Goal: Task Accomplishment & Management: Manage account settings

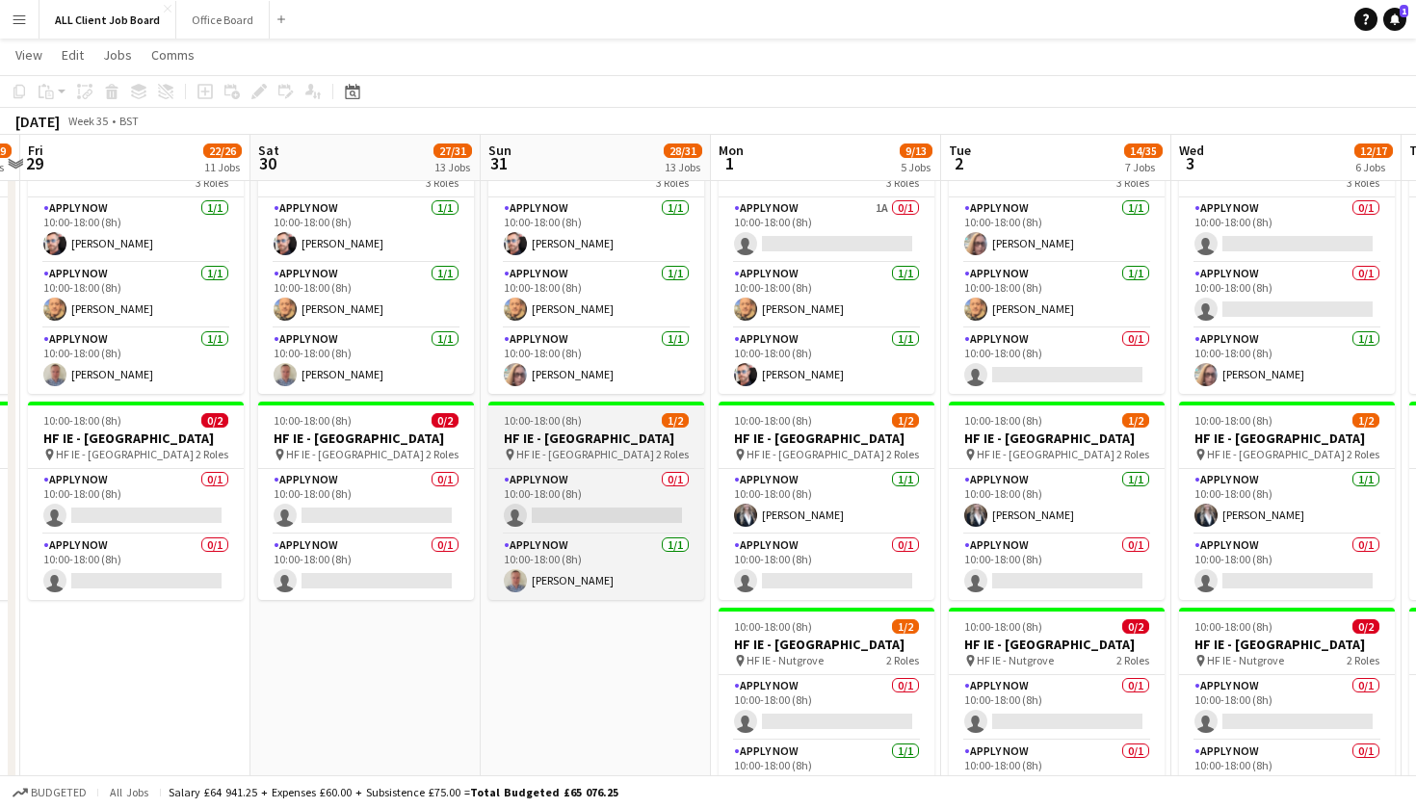
scroll to position [0, 902]
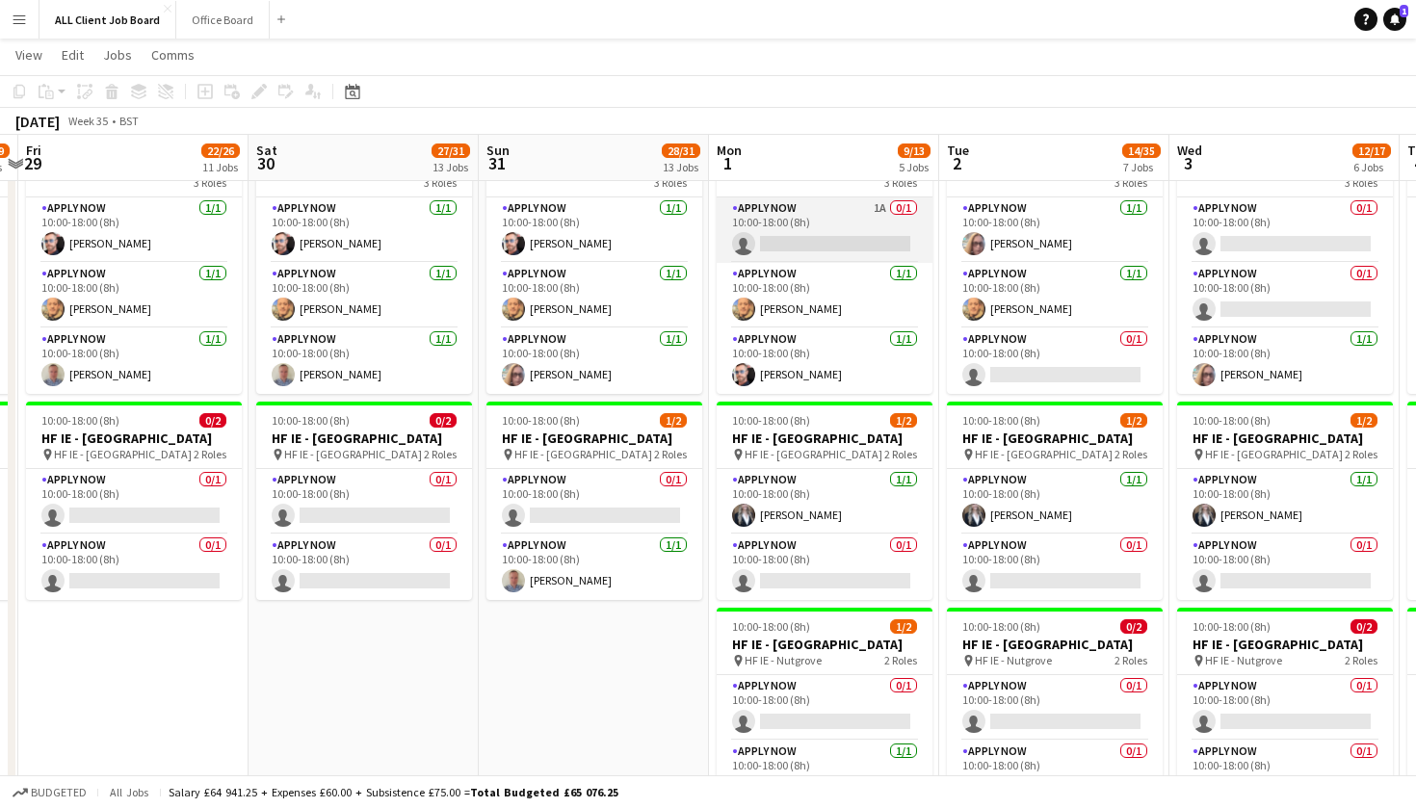
click at [866, 260] on app-card-role "APPLY NOW 1A 0/1 10:00-18:00 (8h) single-neutral-actions" at bounding box center [824, 229] width 216 height 65
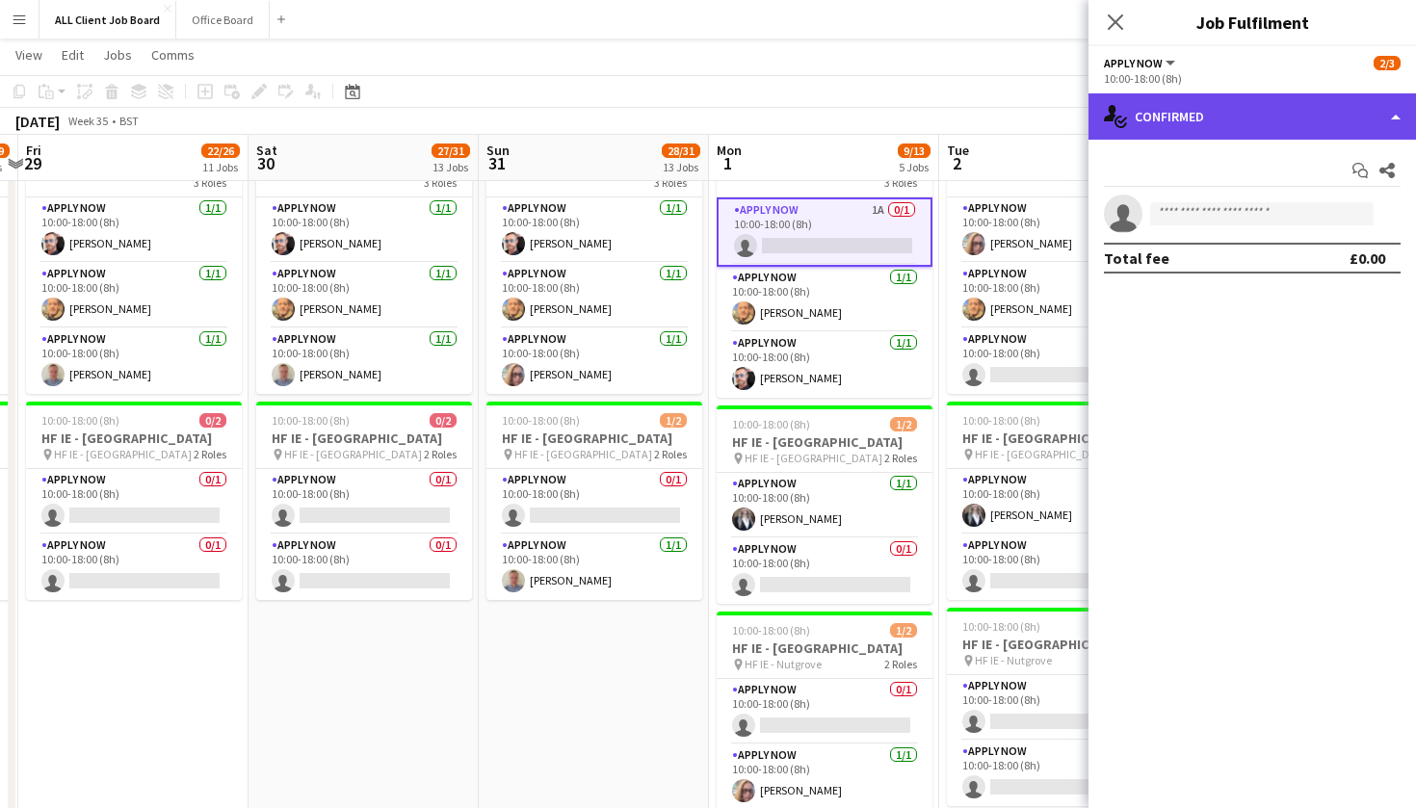
click at [1393, 117] on div "single-neutral-actions-check-2 Confirmed" at bounding box center [1251, 116] width 327 height 46
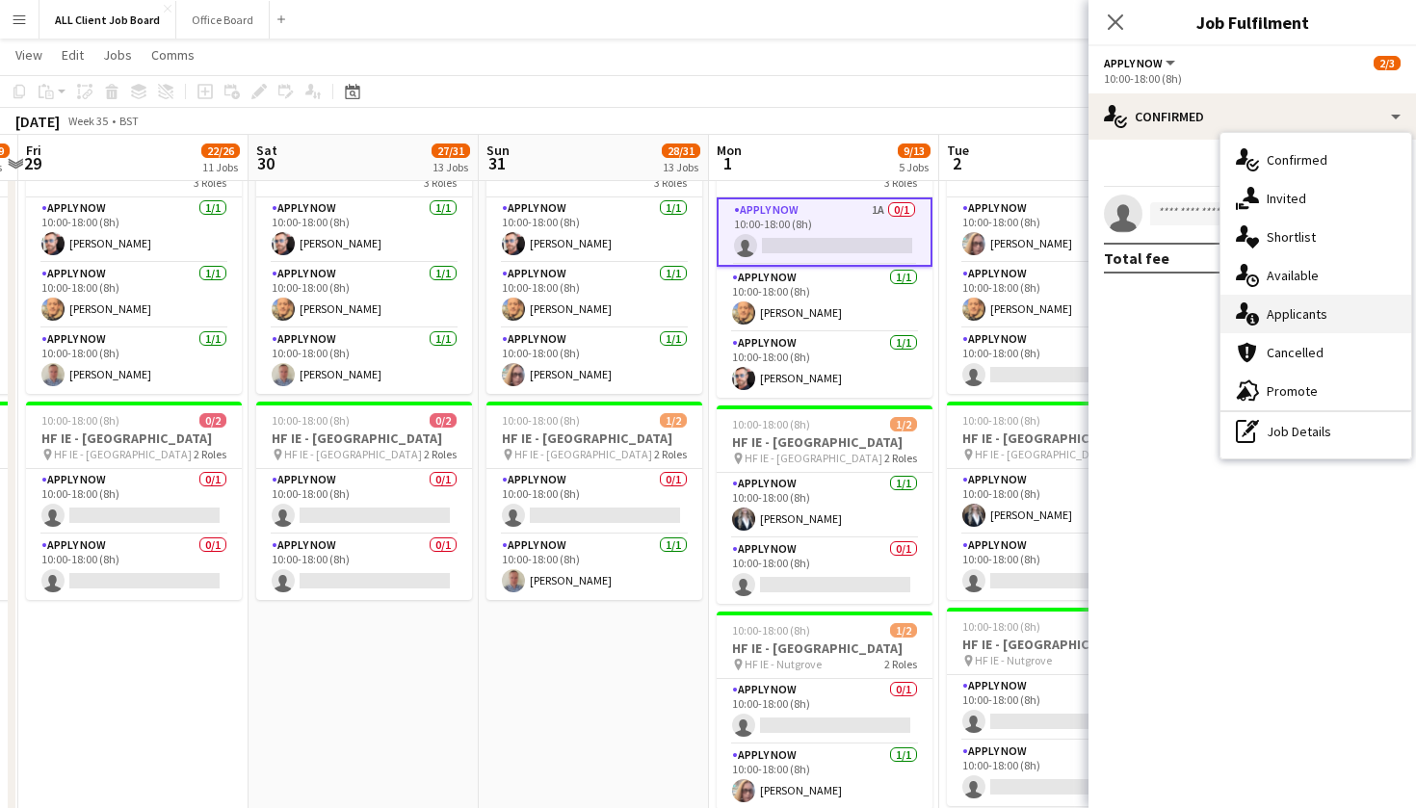
click at [1382, 322] on div "single-neutral-actions-information Applicants" at bounding box center [1315, 314] width 191 height 39
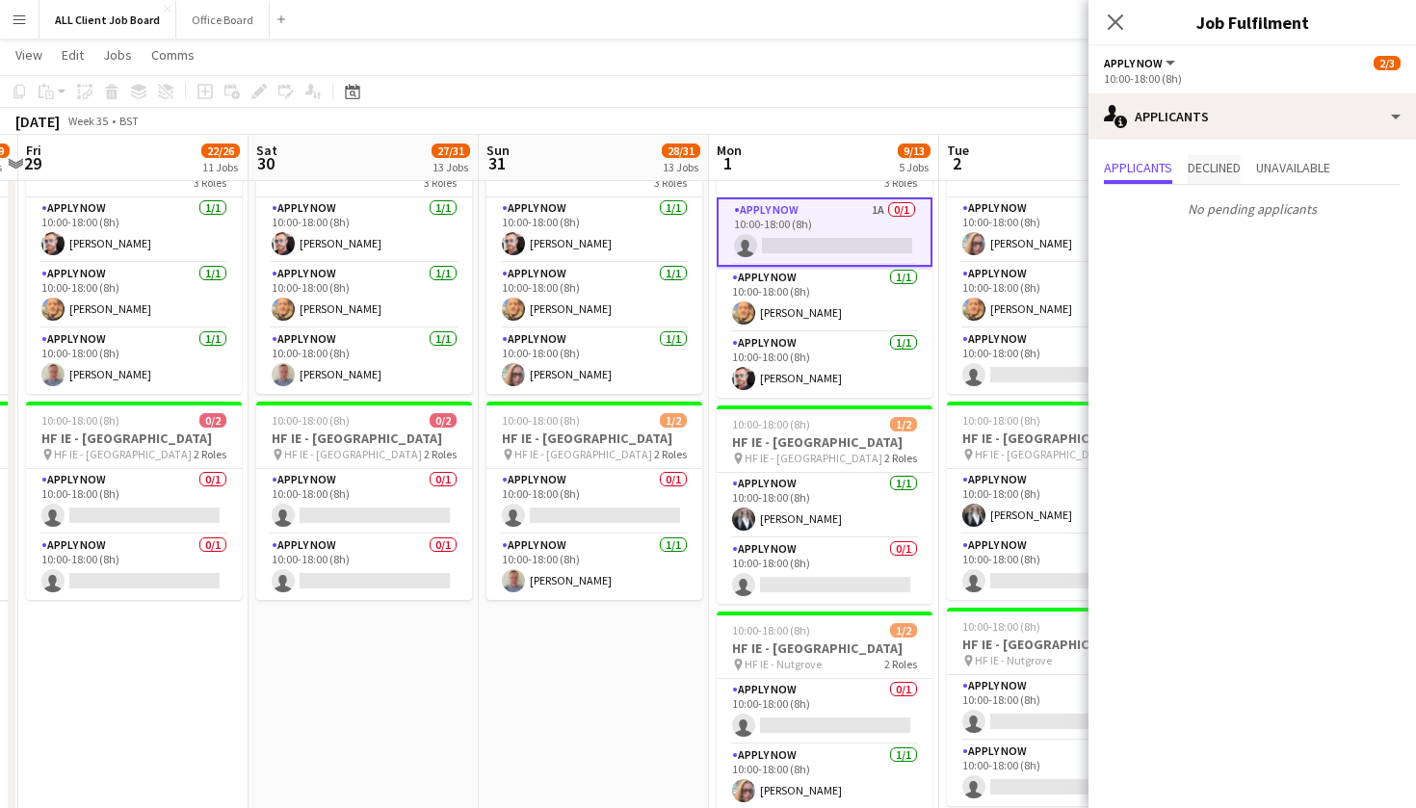
click at [1237, 162] on span "Declined" at bounding box center [1213, 167] width 53 height 13
click at [1305, 172] on span "Unavailable" at bounding box center [1293, 167] width 74 height 13
click at [1359, 216] on app-icon "Decline" at bounding box center [1365, 214] width 15 height 15
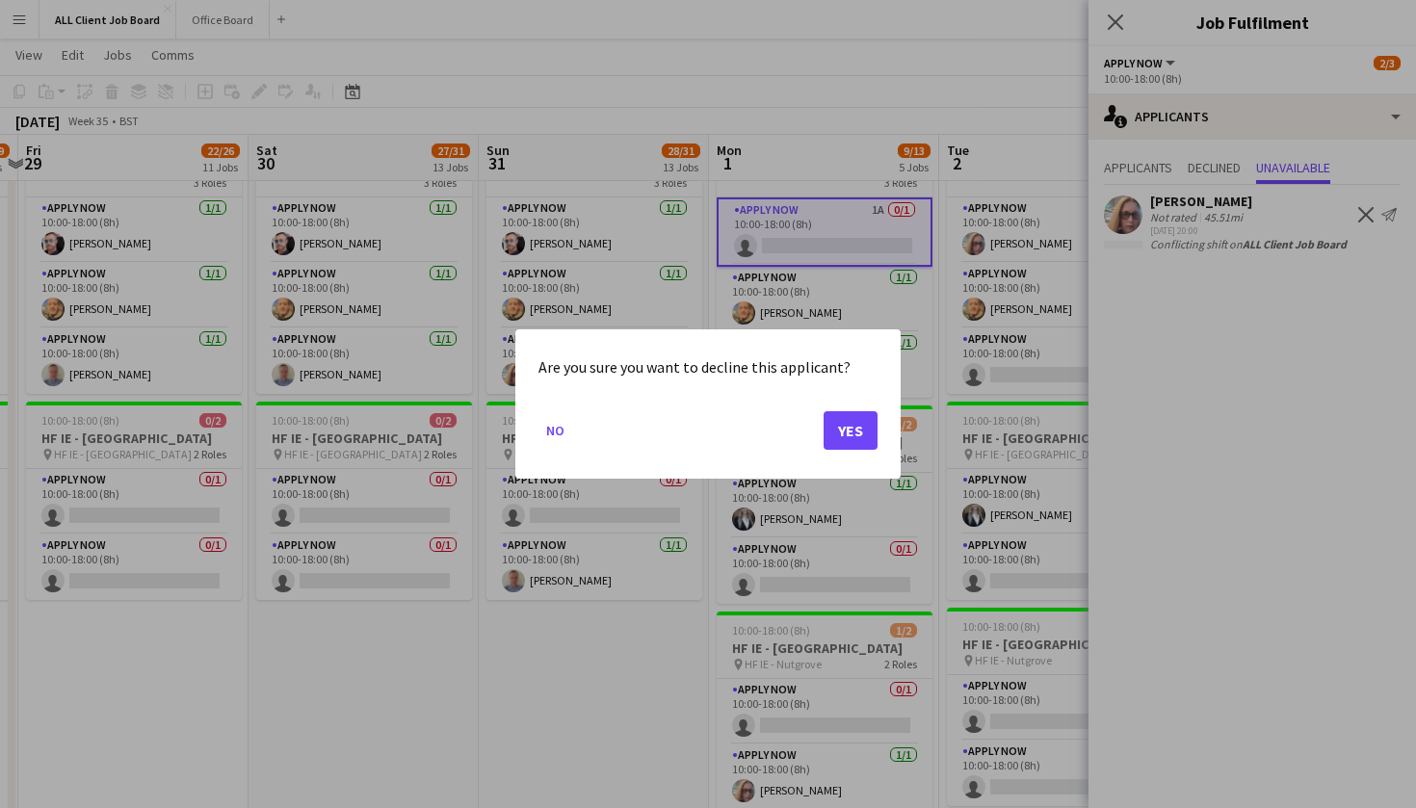
click at [1116, 29] on div at bounding box center [708, 404] width 1416 height 808
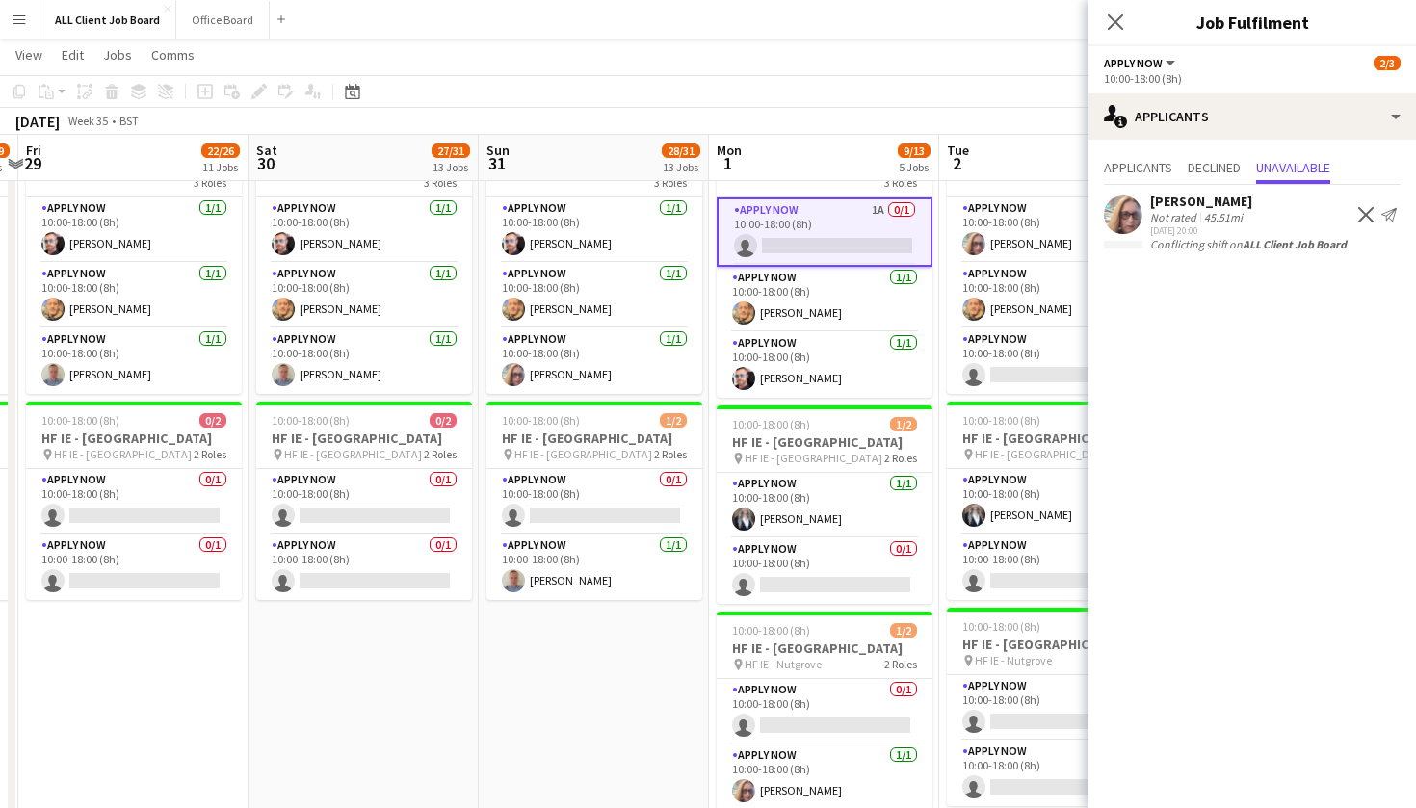
scroll to position [5929, 0]
click at [1117, 25] on icon at bounding box center [1115, 22] width 18 height 18
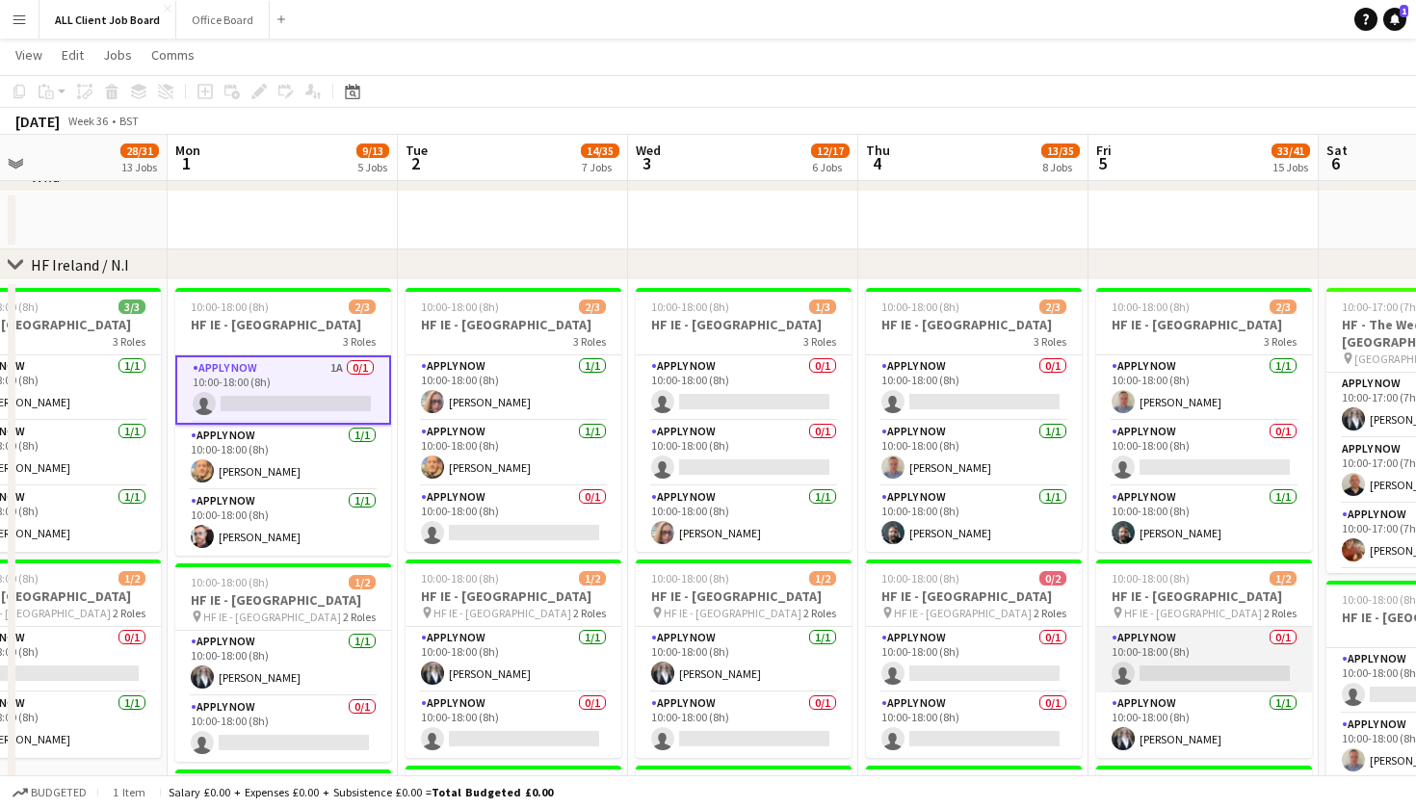
scroll to position [0, 523]
click at [340, 406] on app-card-role "APPLY NOW 1A 0/1 10:00-18:00 (8h) single-neutral-actions" at bounding box center [283, 389] width 216 height 69
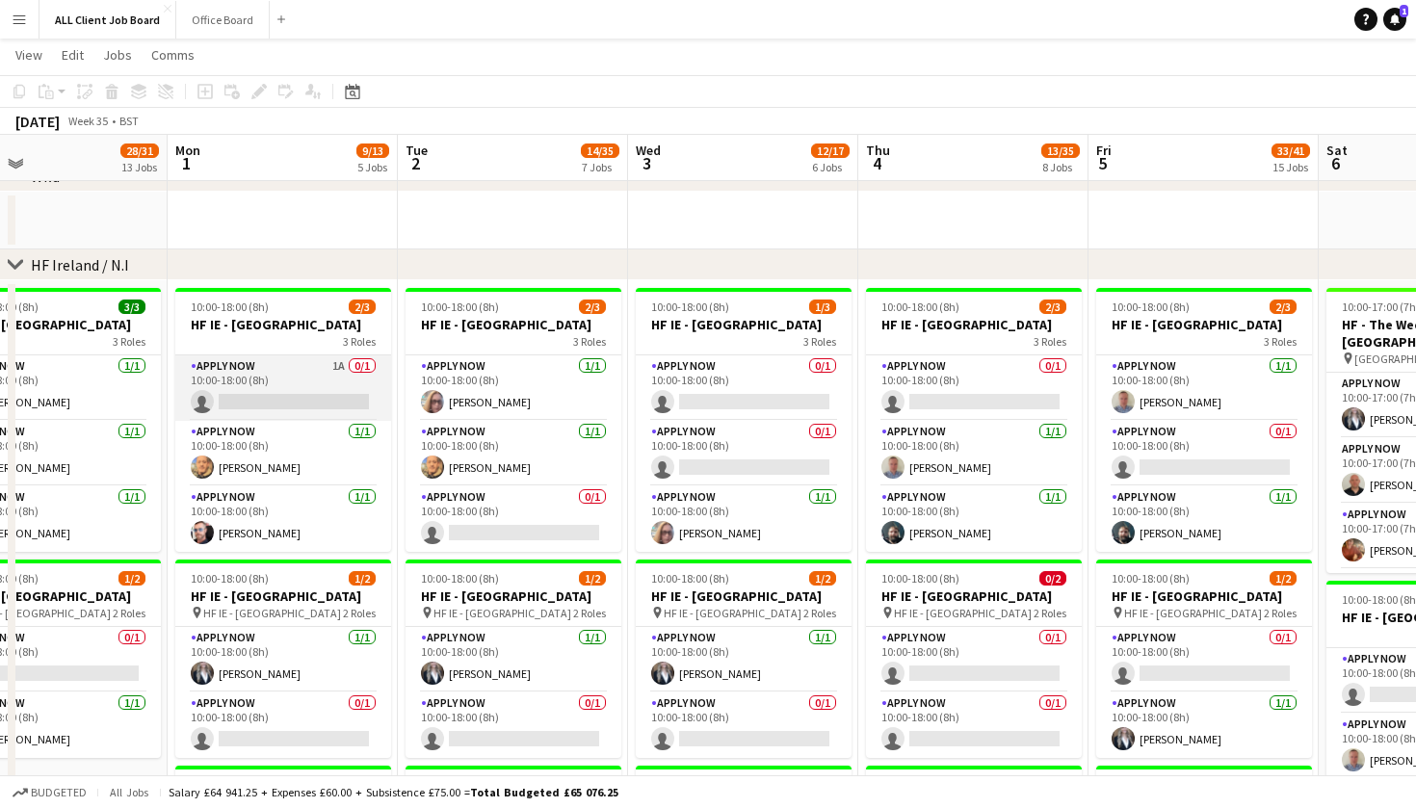
click at [275, 404] on app-card-role "APPLY NOW 1A 0/1 10:00-18:00 (8h) single-neutral-actions" at bounding box center [283, 387] width 216 height 65
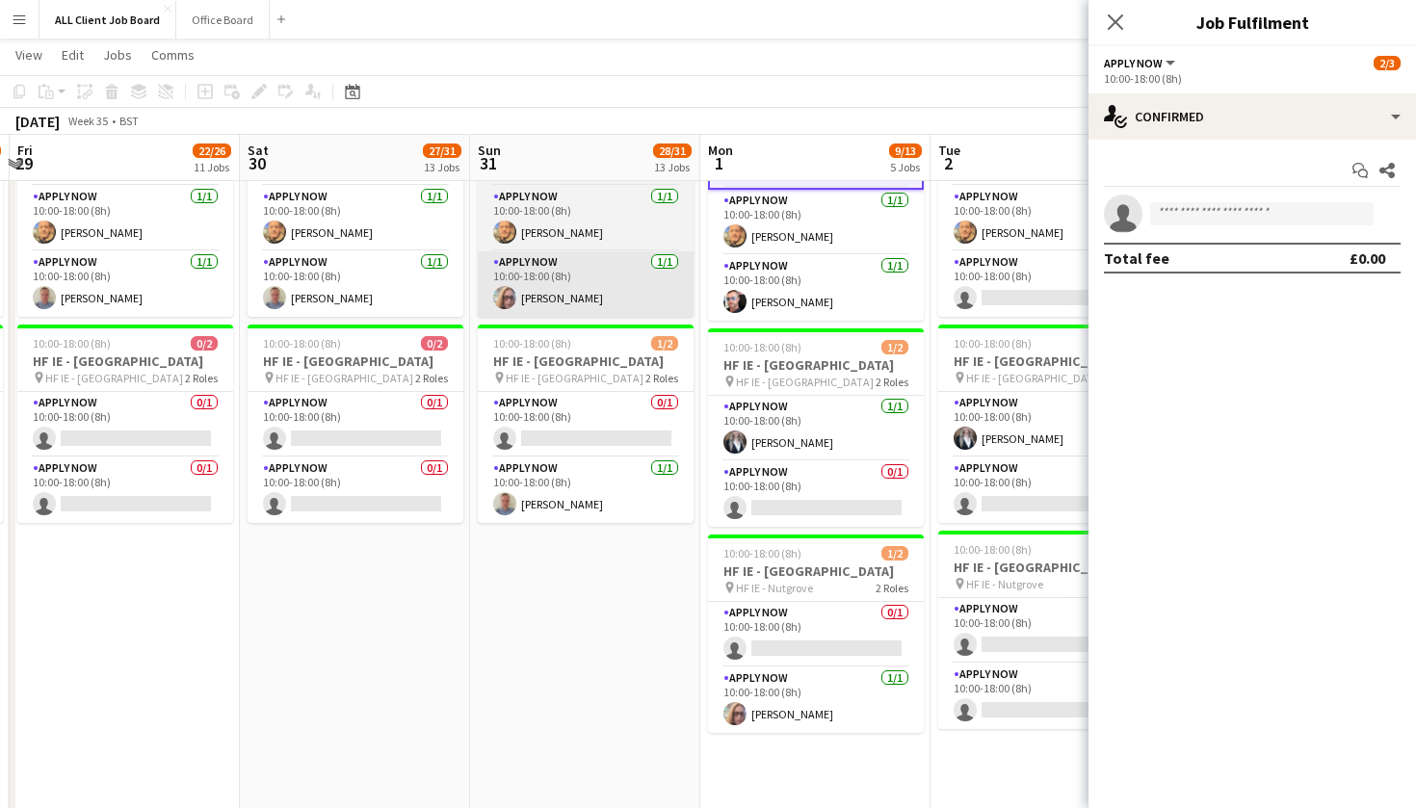
scroll to position [0, 481]
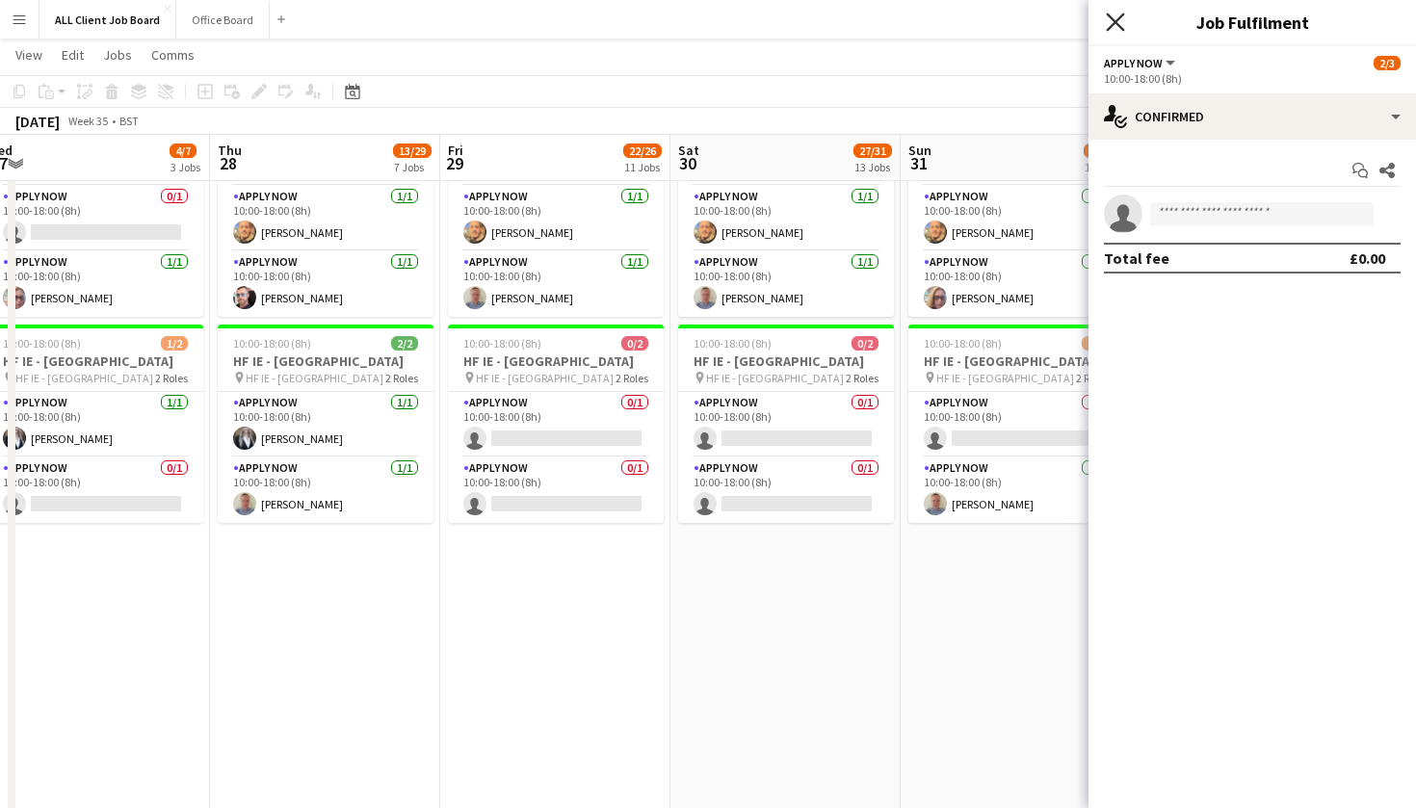
click at [1119, 20] on icon "Close pop-in" at bounding box center [1115, 22] width 18 height 18
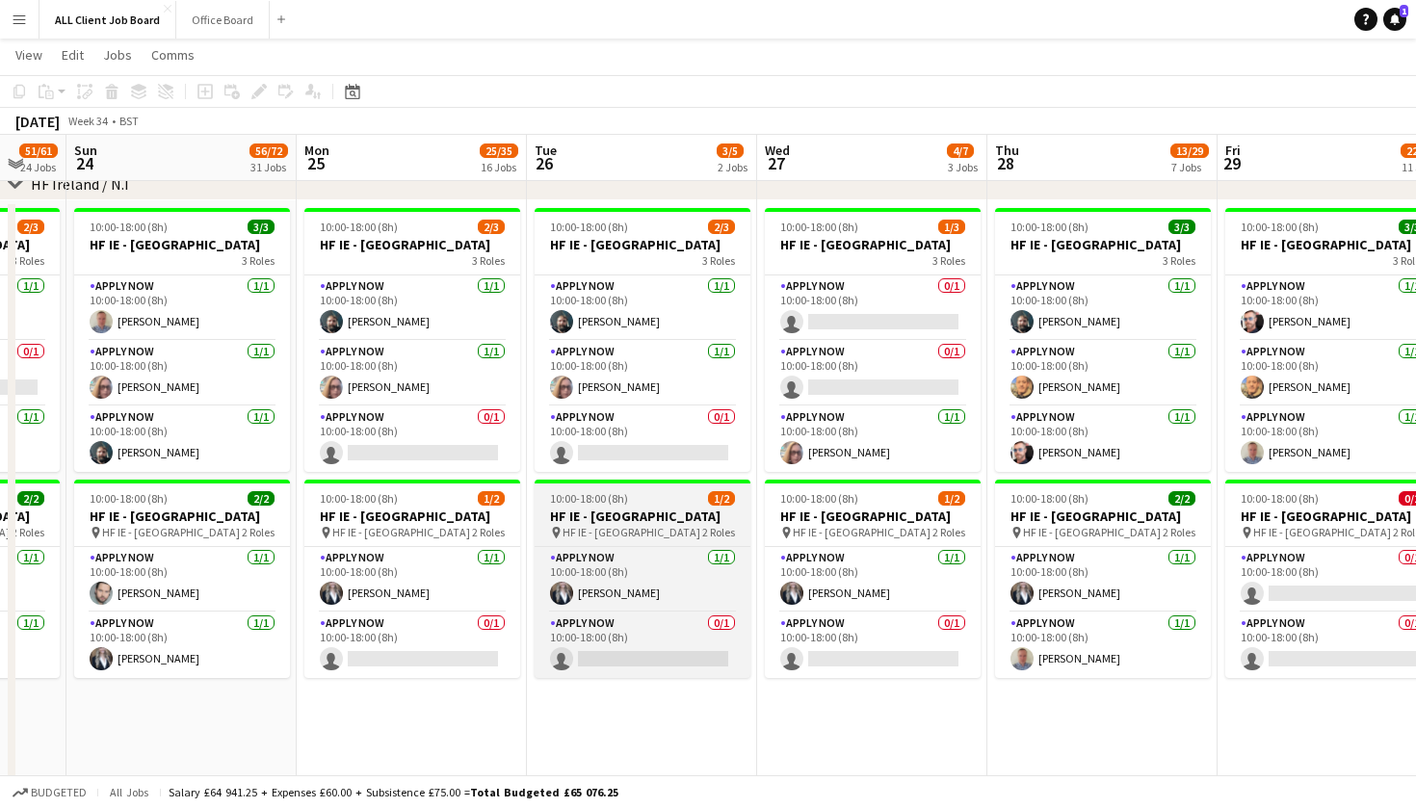
scroll to position [0, 882]
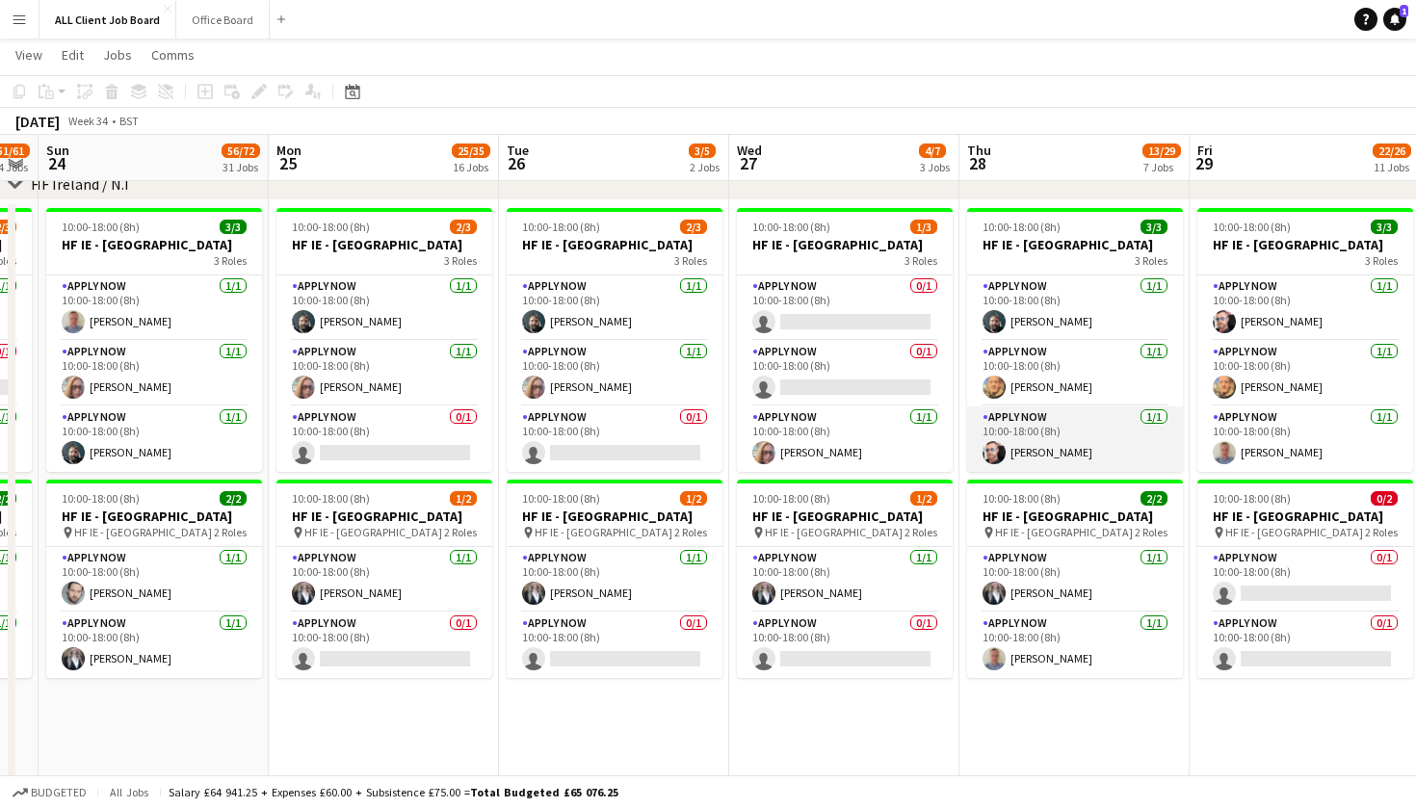
click at [1043, 472] on app-card-role "APPLY NOW [DATE] 10:00-18:00 (8h) [PERSON_NAME]" at bounding box center [1075, 438] width 216 height 65
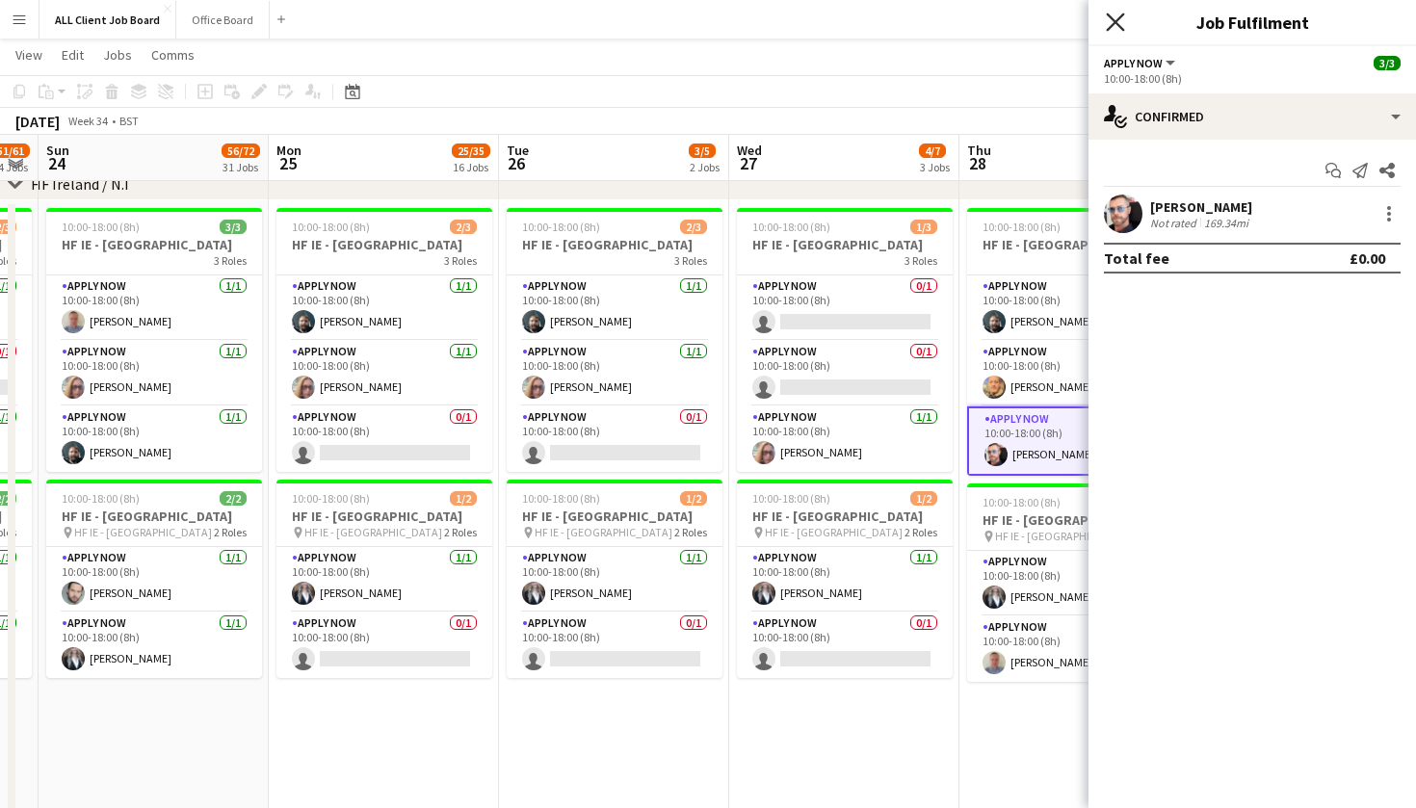
click at [1118, 22] on icon "Close pop-in" at bounding box center [1115, 22] width 18 height 18
